Goal: Task Accomplishment & Management: Complete application form

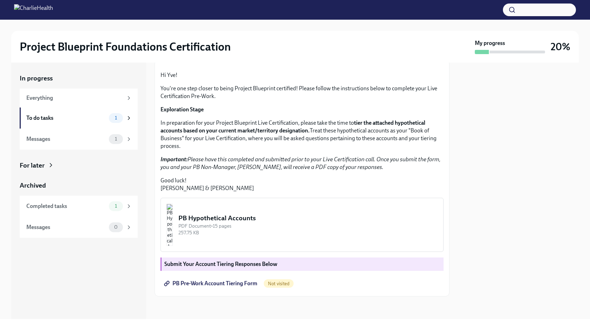
scroll to position [112, 0]
click at [173, 224] on img "button" at bounding box center [169, 225] width 6 height 42
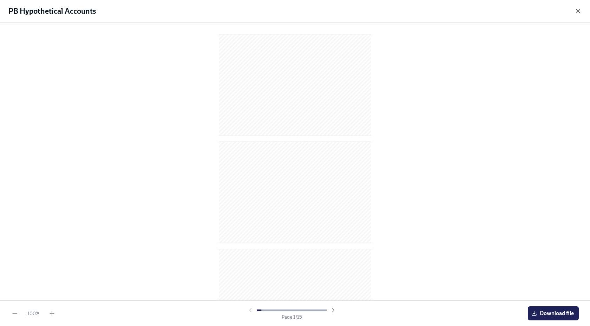
click at [577, 11] on icon "button" at bounding box center [577, 11] width 7 height 7
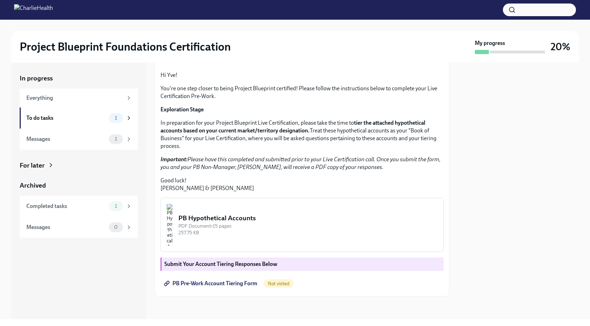
click at [173, 229] on img "button" at bounding box center [169, 225] width 6 height 42
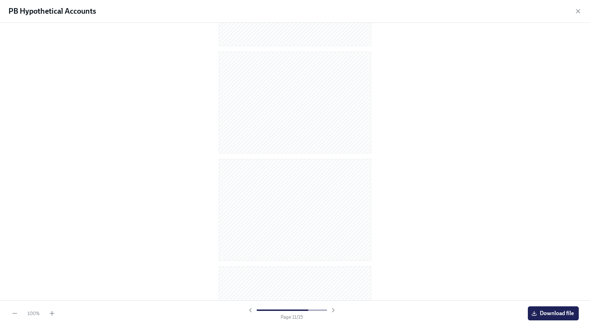
scroll to position [1337, 0]
click at [579, 9] on icon "button" at bounding box center [577, 11] width 7 height 7
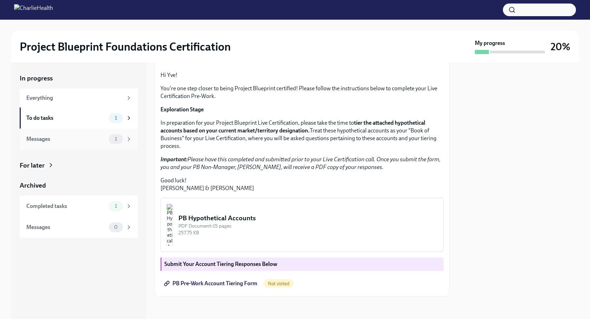
click at [66, 136] on div "Messages" at bounding box center [66, 139] width 80 height 8
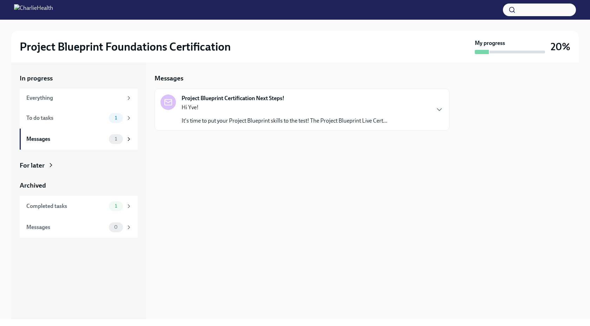
click at [226, 117] on p "It's time to put your Project Blueprint skills to the test! The Project Bluepri…" at bounding box center [284, 121] width 206 height 8
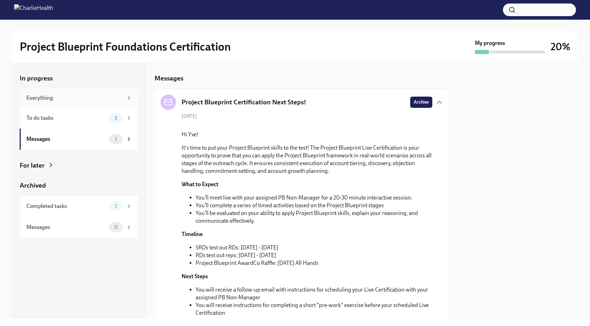
click at [48, 96] on div "Everything" at bounding box center [74, 98] width 97 height 8
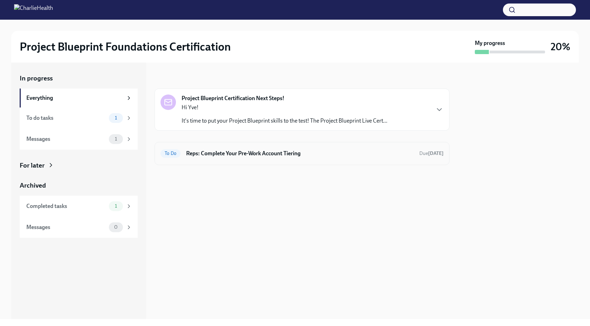
click at [212, 151] on h6 "Reps: Complete Your Pre-Work Account Tiering" at bounding box center [299, 153] width 227 height 8
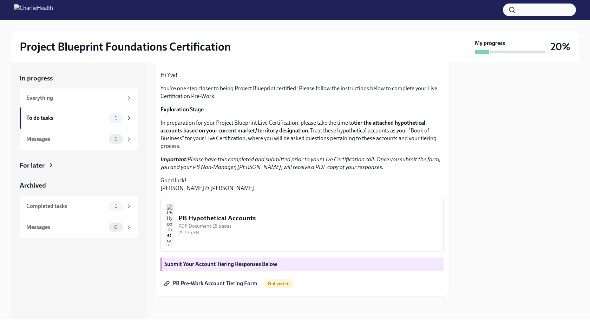
scroll to position [112, 0]
click at [210, 281] on span "PB Pre-Work Account Tiering Form" at bounding box center [211, 283] width 92 height 7
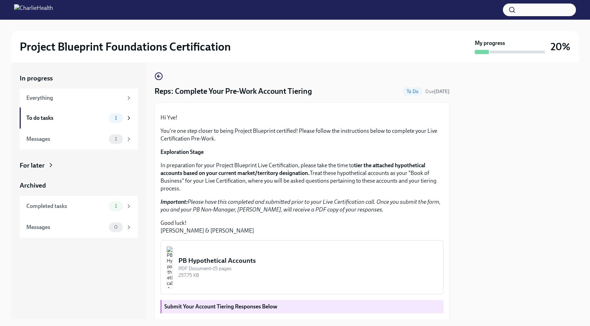
scroll to position [0, 0]
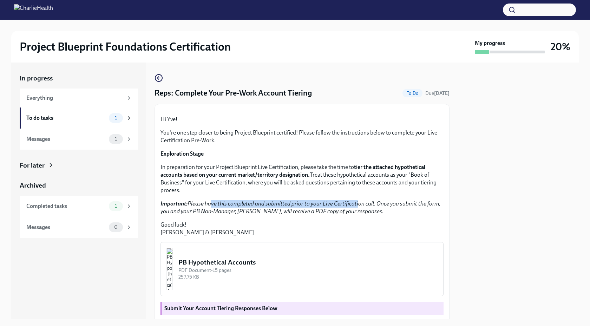
drag, startPoint x: 208, startPoint y: 271, endPoint x: 354, endPoint y: 273, distance: 146.7
click at [354, 214] on em "Important: Please have this completed and submitted prior to your Live Certific…" at bounding box center [300, 207] width 280 height 14
click at [355, 214] on em "Important: Please have this completed and submitted prior to your Live Certific…" at bounding box center [300, 207] width 280 height 14
drag, startPoint x: 383, startPoint y: 273, endPoint x: 405, endPoint y: 273, distance: 22.1
click at [405, 214] on em "Important: Please have this completed and submitted prior to your Live Certific…" at bounding box center [300, 207] width 280 height 14
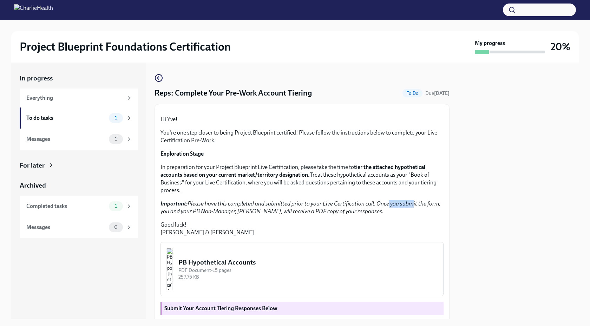
click at [398, 214] on em "Important: Please have this completed and submitted prior to your Live Certific…" at bounding box center [300, 207] width 280 height 14
